Goal: Navigation & Orientation: Find specific page/section

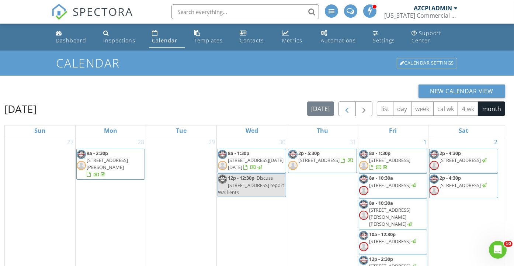
click at [349, 111] on span "button" at bounding box center [346, 109] width 9 height 9
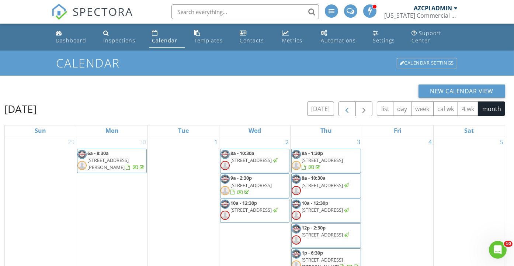
click at [349, 111] on span "button" at bounding box center [346, 109] width 9 height 9
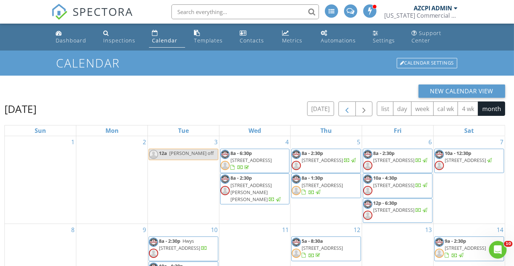
click at [349, 111] on span "button" at bounding box center [346, 109] width 9 height 9
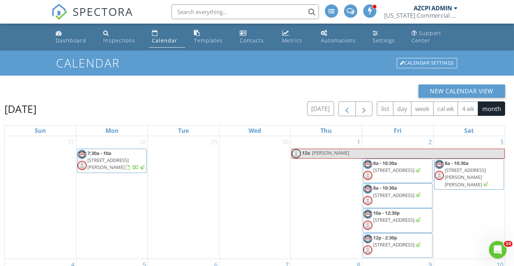
click at [349, 111] on span "button" at bounding box center [346, 109] width 9 height 9
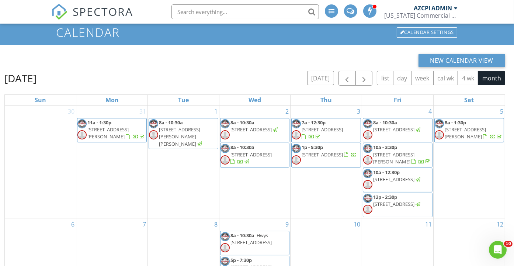
scroll to position [41, 0]
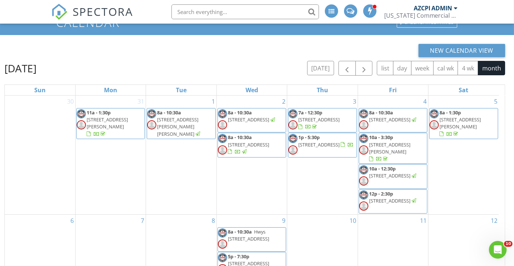
click at [393, 143] on span "3524 W Dunlap Ave 137, 140, 165, Phoenix 85051" at bounding box center [389, 148] width 41 height 14
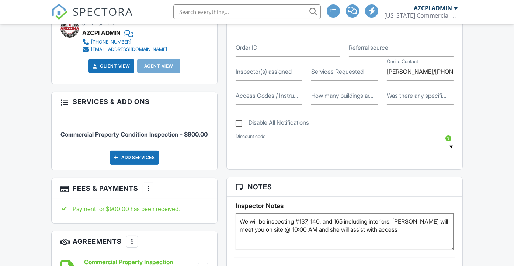
scroll to position [410, 0]
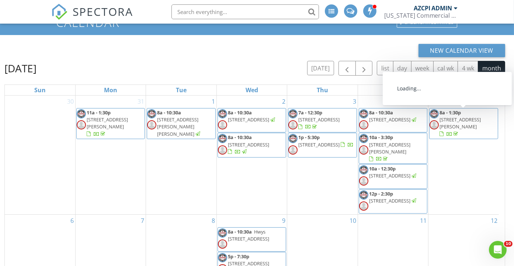
click at [457, 116] on span "175th Ave & Waddell, Surprise 85388" at bounding box center [459, 123] width 41 height 14
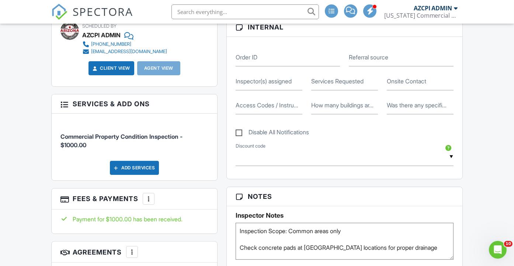
scroll to position [205, 0]
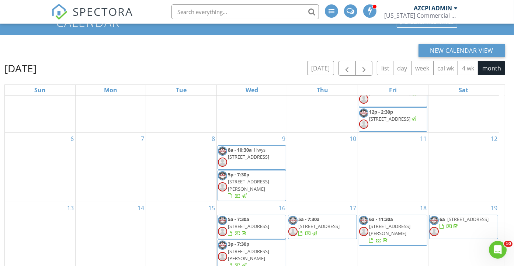
scroll to position [123, 0]
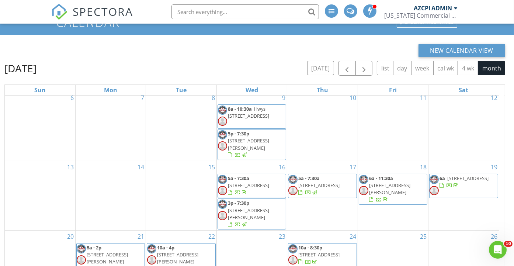
click at [462, 175] on span "[STREET_ADDRESS]" at bounding box center [467, 178] width 41 height 7
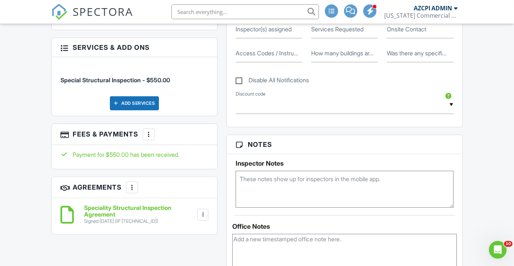
scroll to position [410, 0]
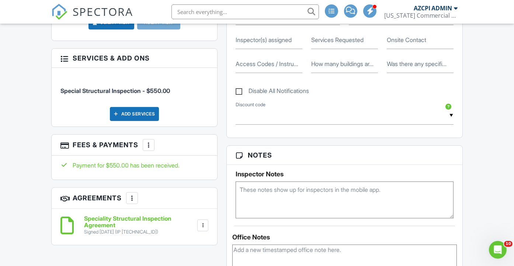
click at [136, 228] on h6 "Speciality Structural Inspection Agreement" at bounding box center [140, 221] width 112 height 13
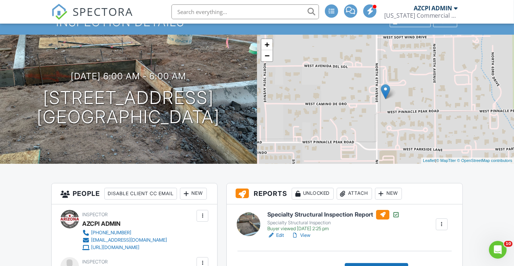
click at [356, 215] on h6 "Specialty Structural Inspection Report" at bounding box center [333, 215] width 132 height 10
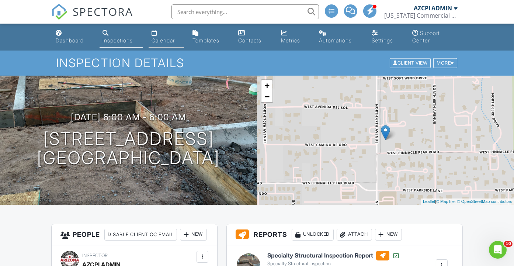
click at [168, 39] on div "Calendar" at bounding box center [163, 40] width 23 height 6
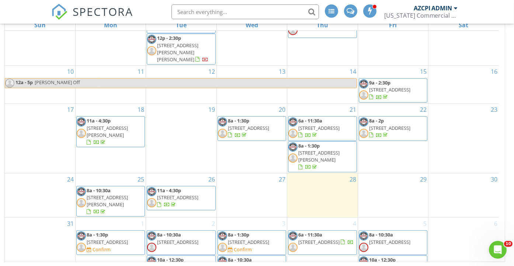
scroll to position [5, 0]
